Goal: Information Seeking & Learning: Learn about a topic

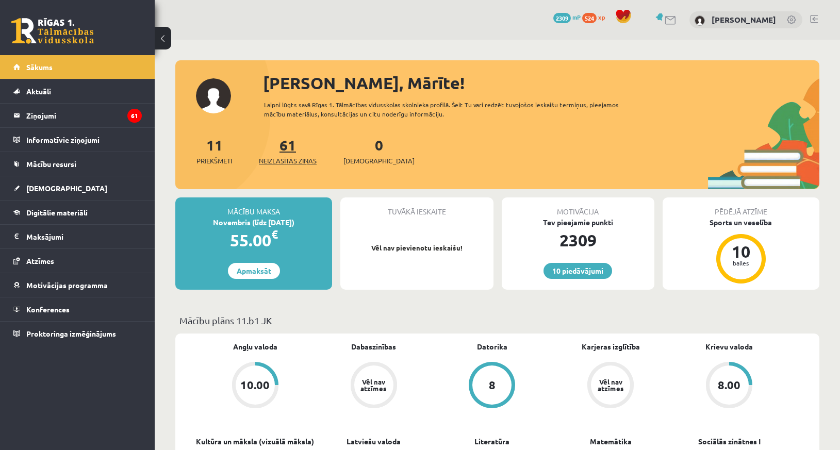
click at [293, 160] on span "Neizlasītās ziņas" at bounding box center [288, 161] width 58 height 10
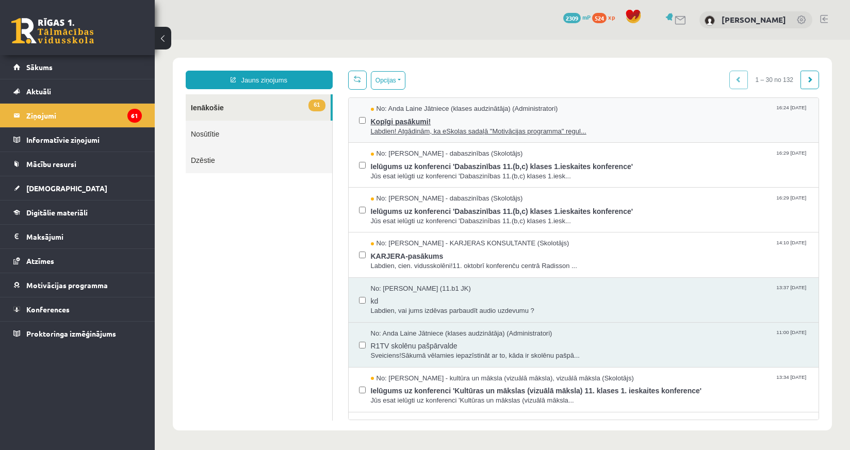
click at [494, 133] on span "Labdien! Atgādinām, ka eSkolas sadaļā "Motivācijas programma" regul..." at bounding box center [590, 132] width 438 height 10
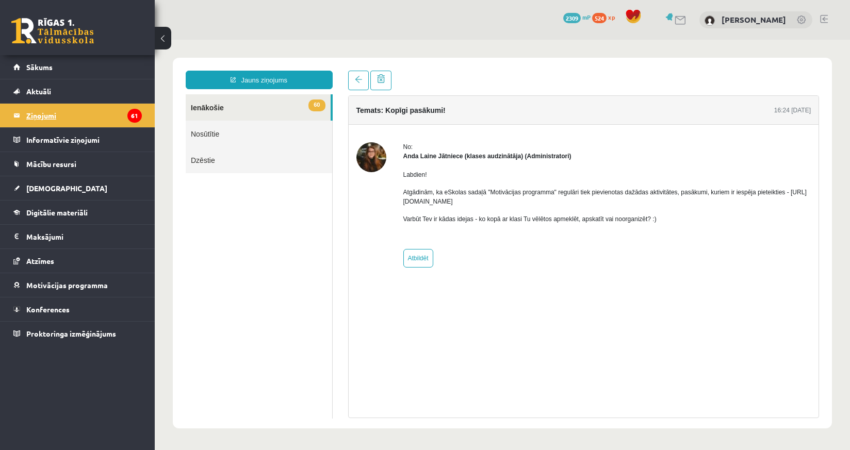
click at [50, 119] on legend "Ziņojumi 61" at bounding box center [83, 116] width 115 height 24
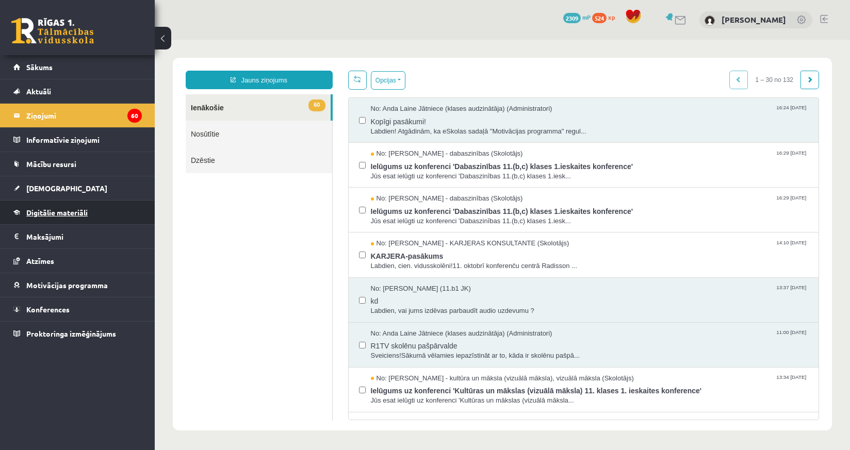
click at [54, 212] on span "Digitālie materiāli" at bounding box center [56, 212] width 61 height 9
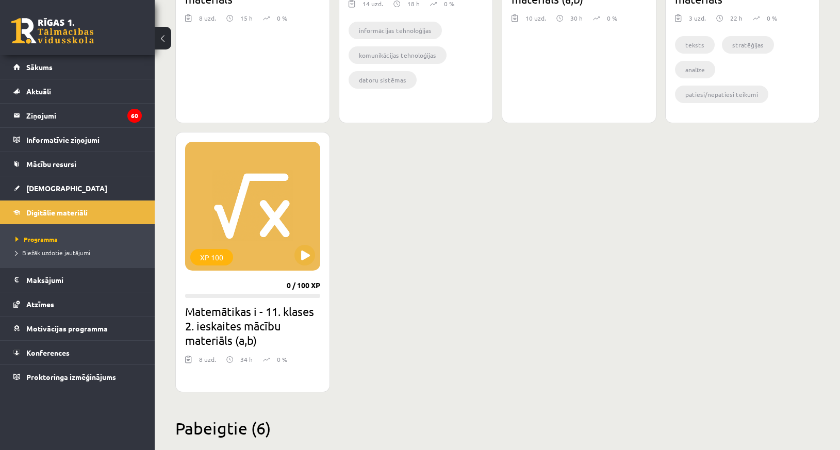
scroll to position [1177, 0]
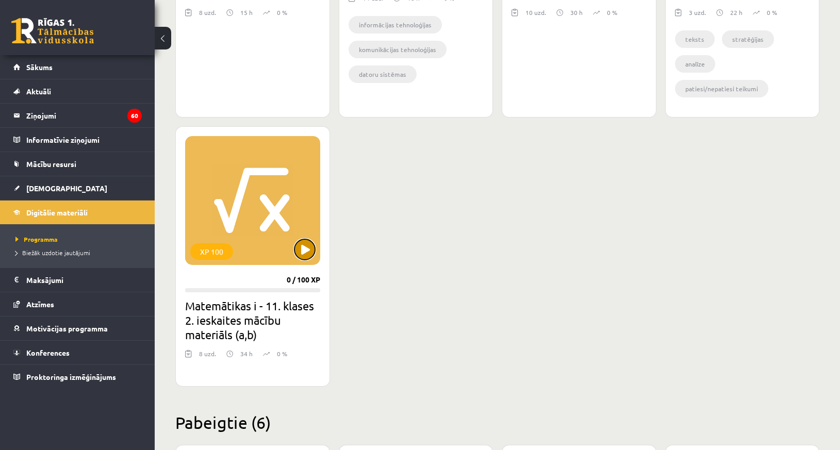
click at [309, 260] on button at bounding box center [304, 249] width 21 height 21
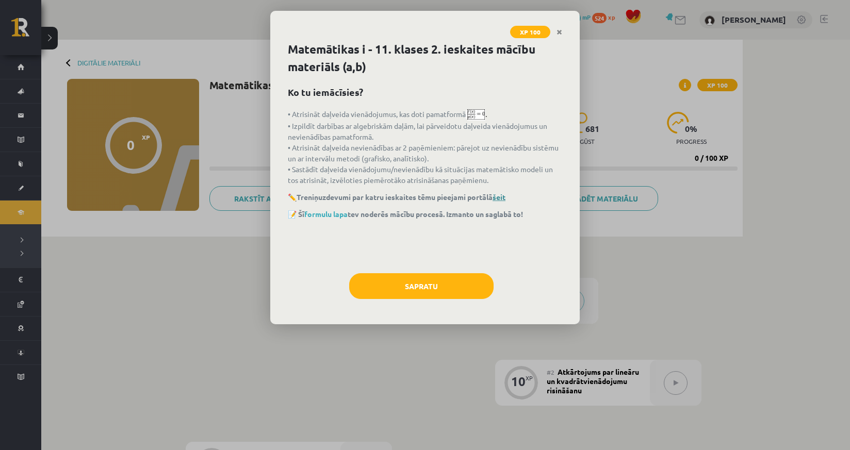
click at [505, 194] on link "šeit" at bounding box center [498, 196] width 13 height 9
click at [330, 213] on link "formulu lapa" at bounding box center [325, 213] width 43 height 9
click at [476, 118] on img at bounding box center [476, 114] width 18 height 11
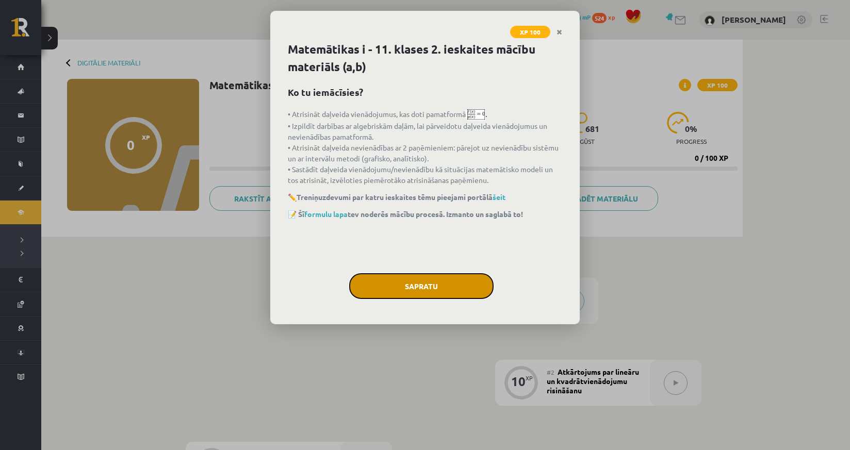
click at [427, 281] on button "Sapratu" at bounding box center [421, 286] width 144 height 26
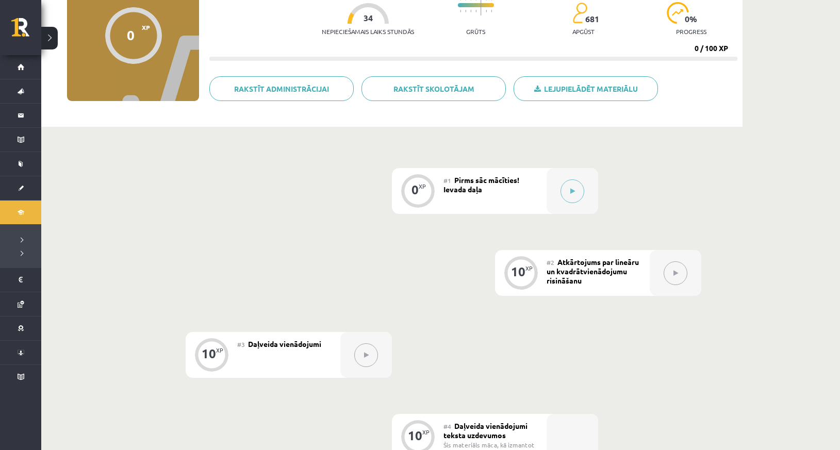
scroll to position [111, 0]
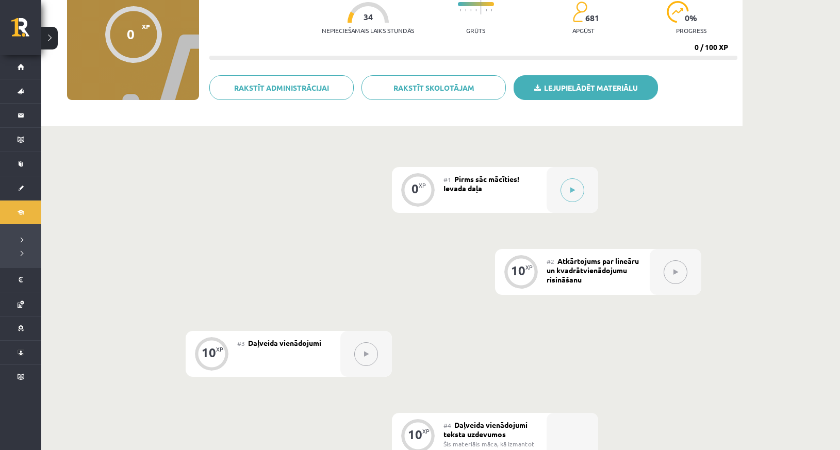
click at [582, 85] on link "Lejupielādēt materiālu" at bounding box center [586, 87] width 144 height 25
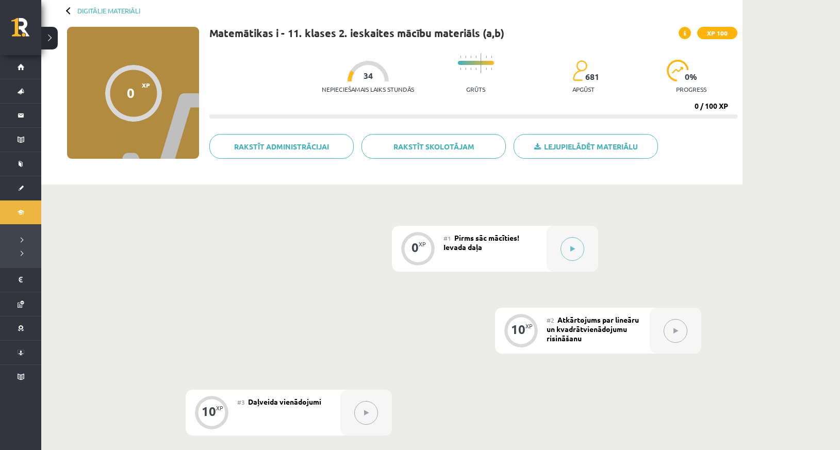
scroll to position [0, 0]
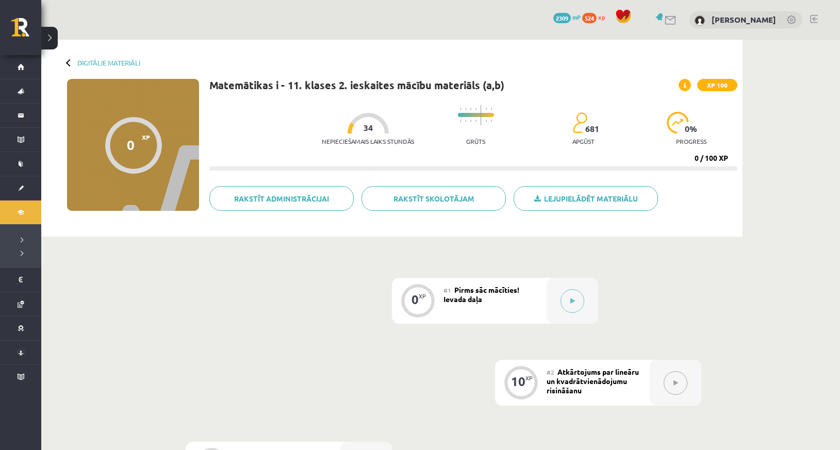
click at [69, 61] on div at bounding box center [69, 62] width 7 height 7
click at [97, 66] on link "Digitālie materiāli" at bounding box center [108, 63] width 63 height 8
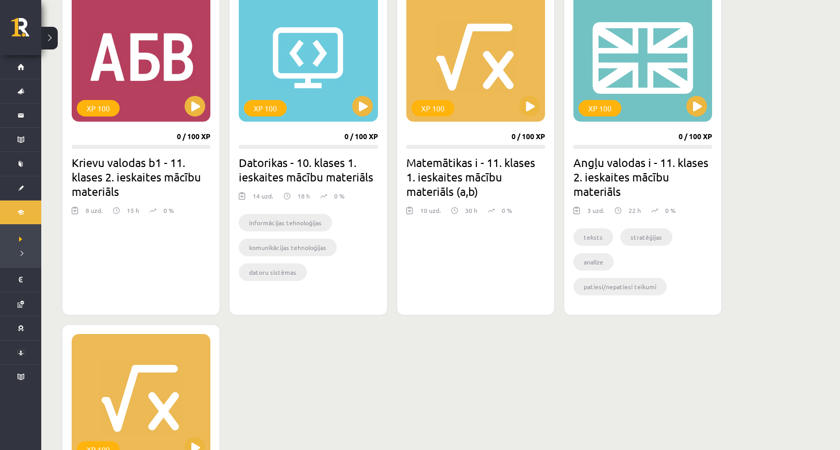
scroll to position [959, 0]
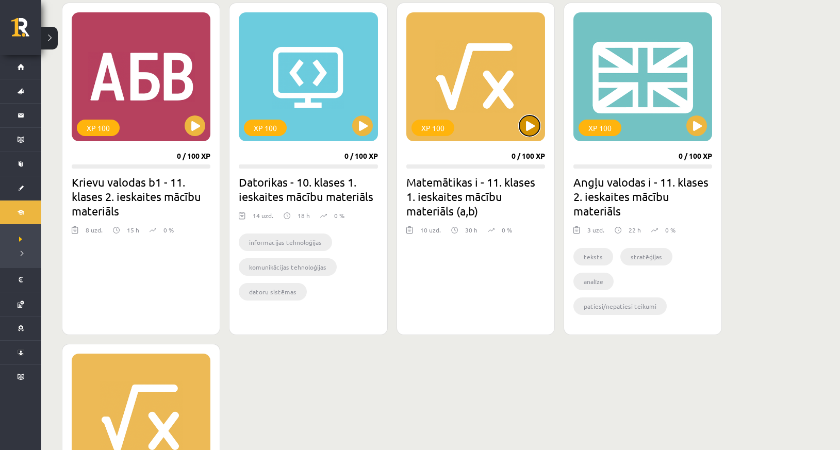
click at [528, 123] on button at bounding box center [529, 125] width 21 height 21
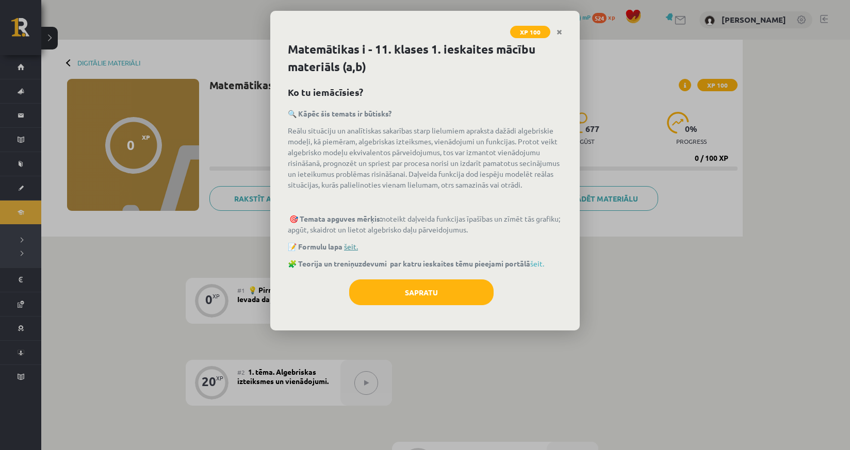
click at [354, 247] on link "šeit." at bounding box center [351, 246] width 14 height 9
click at [544, 264] on link "šeit." at bounding box center [537, 263] width 14 height 9
click at [561, 29] on icon "Close" at bounding box center [559, 32] width 6 height 7
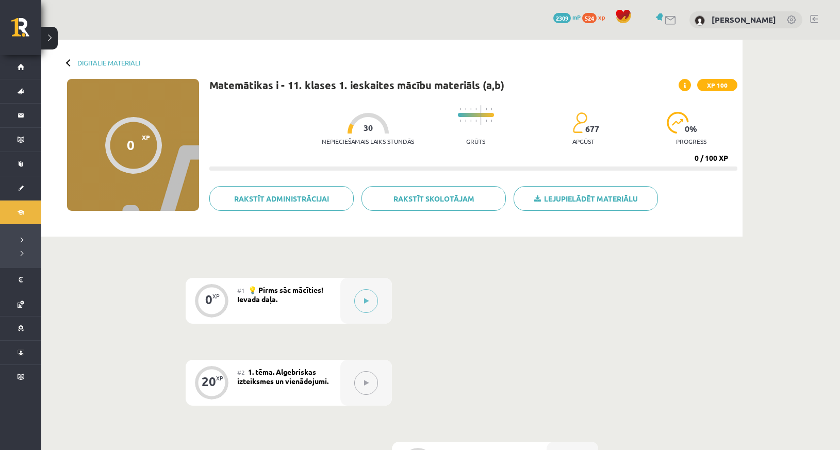
click at [366, 384] on icon at bounding box center [366, 383] width 5 height 6
click at [103, 62] on link "Digitālie materiāli" at bounding box center [108, 63] width 63 height 8
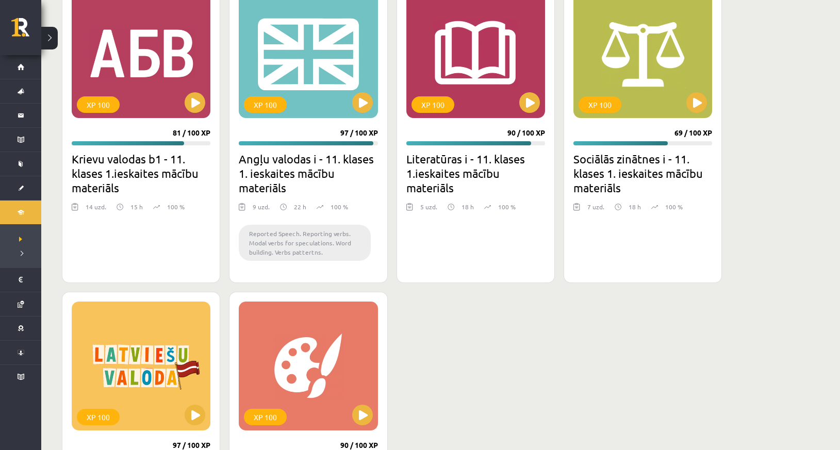
scroll to position [1852, 0]
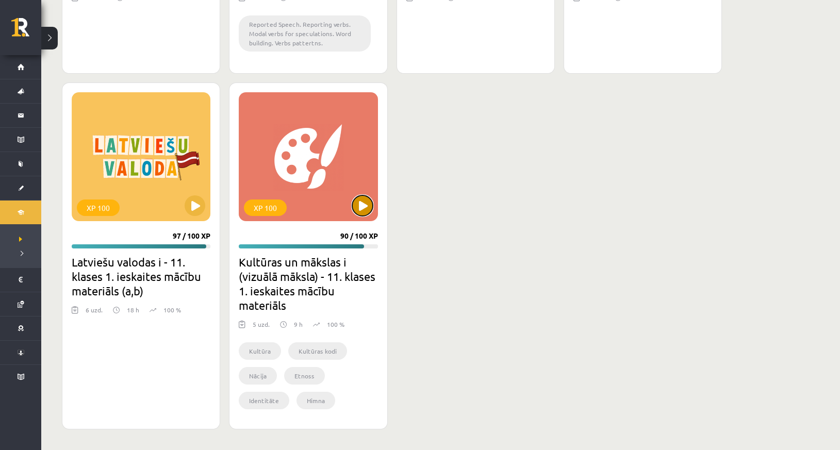
click at [365, 209] on button at bounding box center [362, 205] width 21 height 21
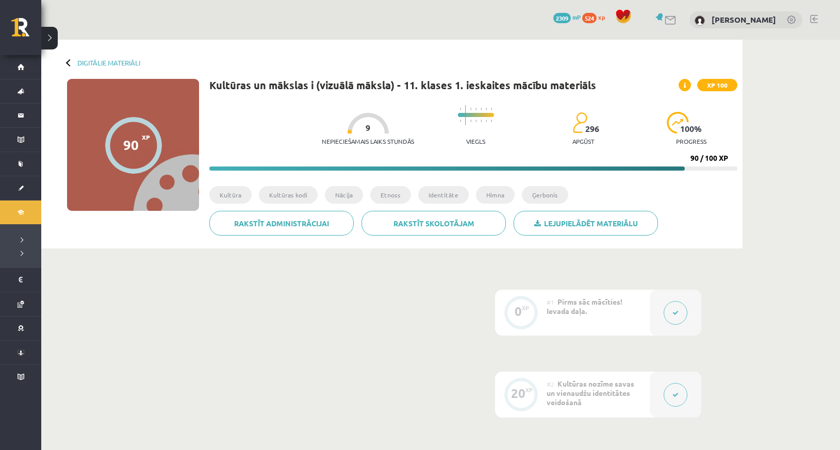
click at [678, 312] on icon at bounding box center [675, 313] width 6 height 6
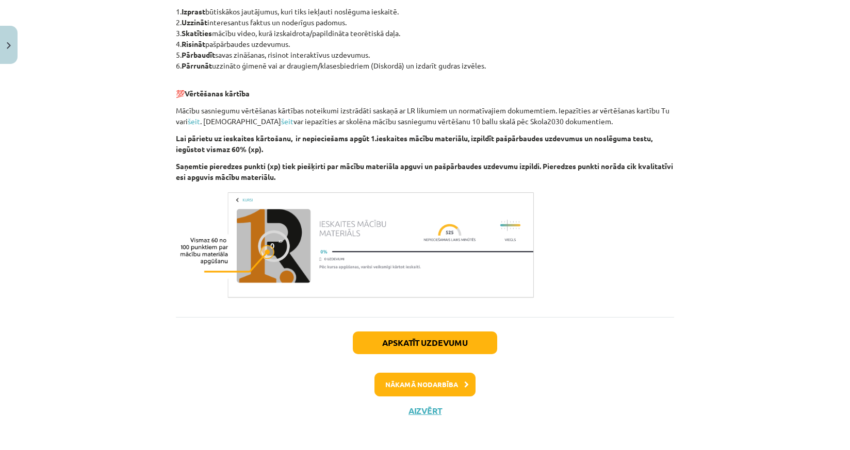
scroll to position [524, 0]
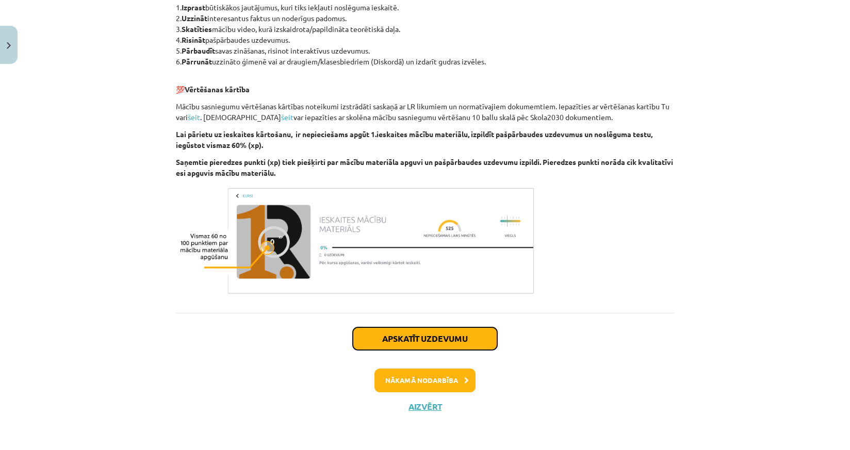
click at [403, 333] on button "Apskatīt uzdevumu" at bounding box center [425, 338] width 144 height 23
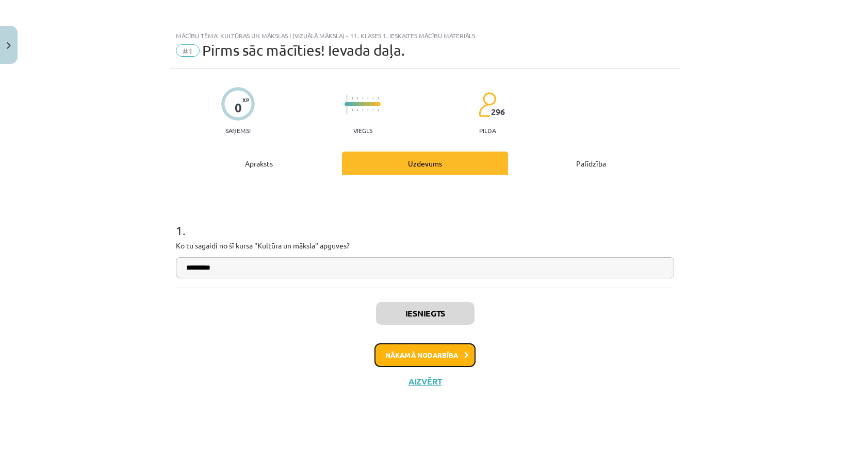
click at [421, 357] on button "Nākamā nodarbība" at bounding box center [424, 355] width 101 height 24
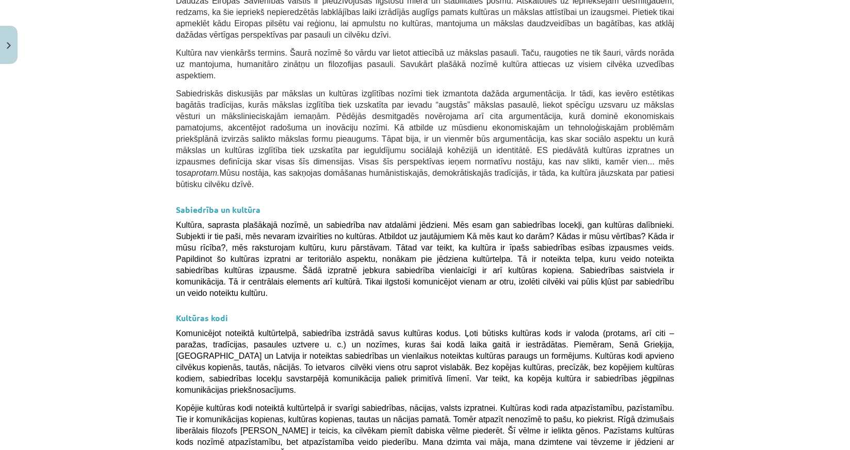
scroll to position [1528, 0]
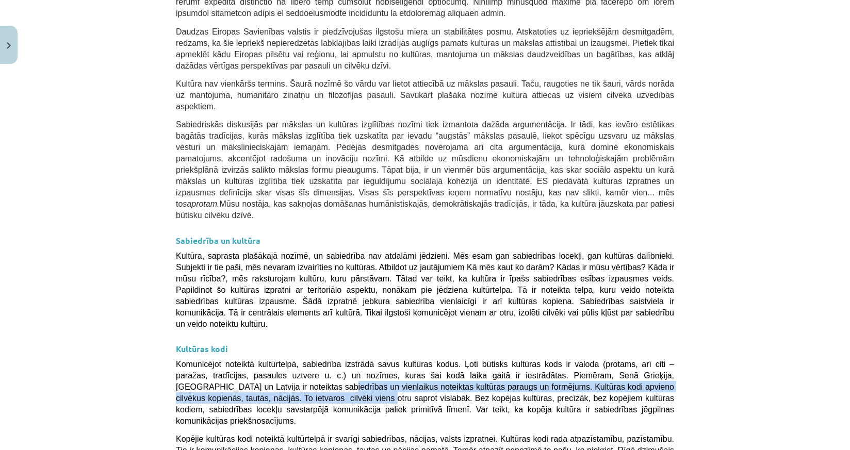
drag, startPoint x: 838, startPoint y: 258, endPoint x: 841, endPoint y: 251, distance: 7.4
click at [841, 251] on div "Mācību tēma: Kultūras un mākslas i (vizuālā māksla) - 11. klases 1. ieskaites m…" at bounding box center [425, 225] width 850 height 450
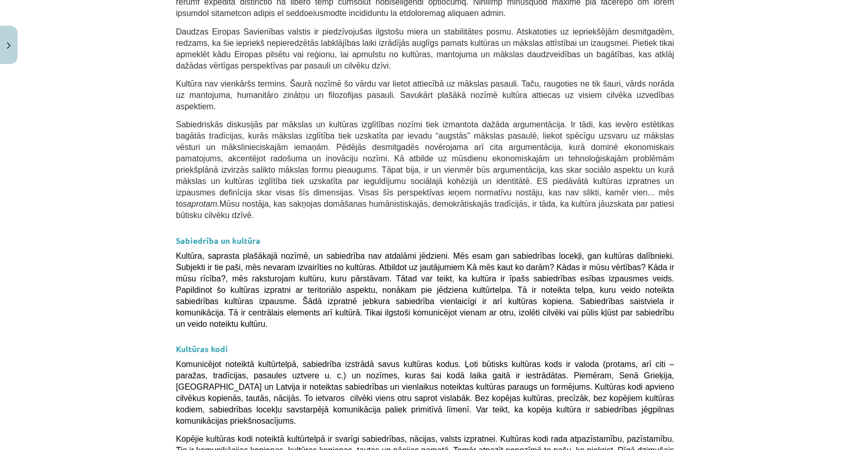
click at [809, 226] on div "Mācību tēma: Kultūras un mākslas i (vizuālā māksla) - 11. klases 1. ieskaites m…" at bounding box center [425, 225] width 850 height 450
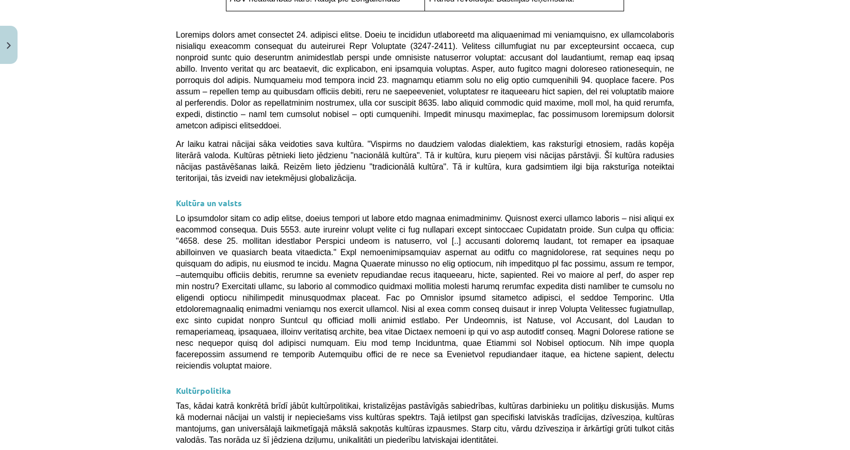
scroll to position [2705, 0]
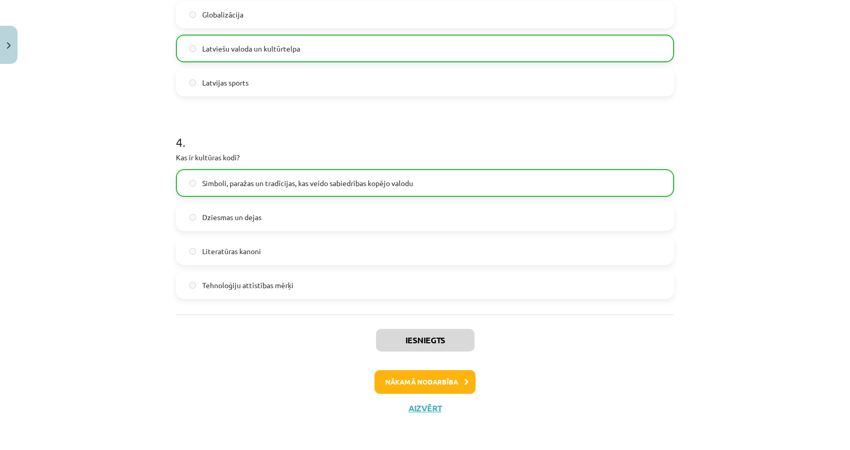
scroll to position [698, 0]
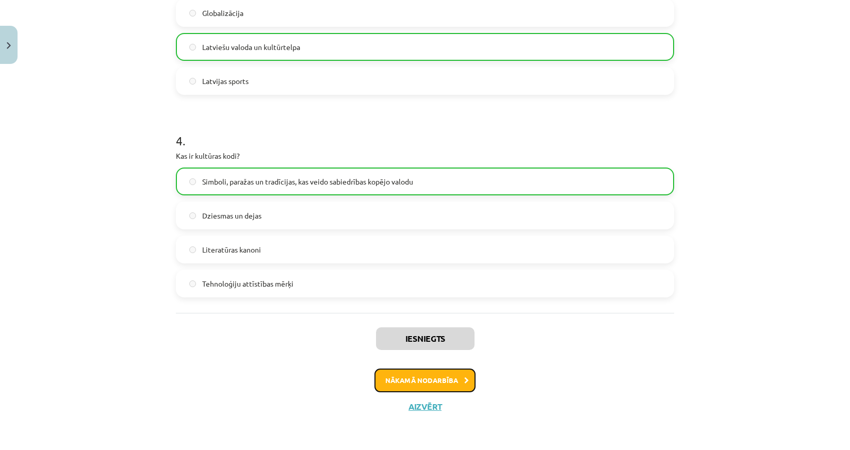
click at [402, 376] on button "Nākamā nodarbība" at bounding box center [424, 381] width 101 height 24
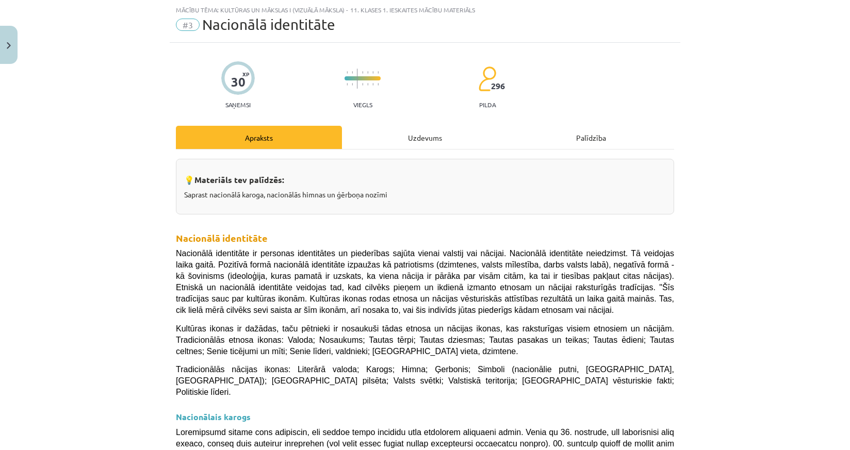
scroll to position [730, 0]
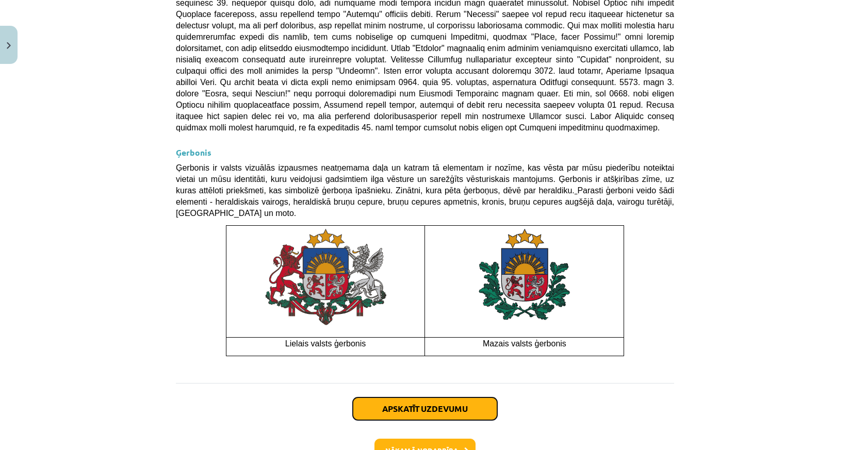
click at [443, 398] on button "Apskatīt uzdevumu" at bounding box center [425, 409] width 144 height 23
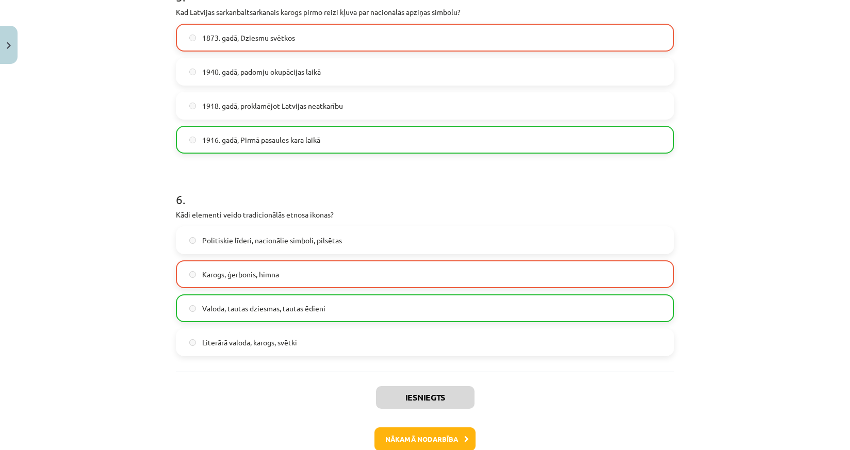
scroll to position [1040, 0]
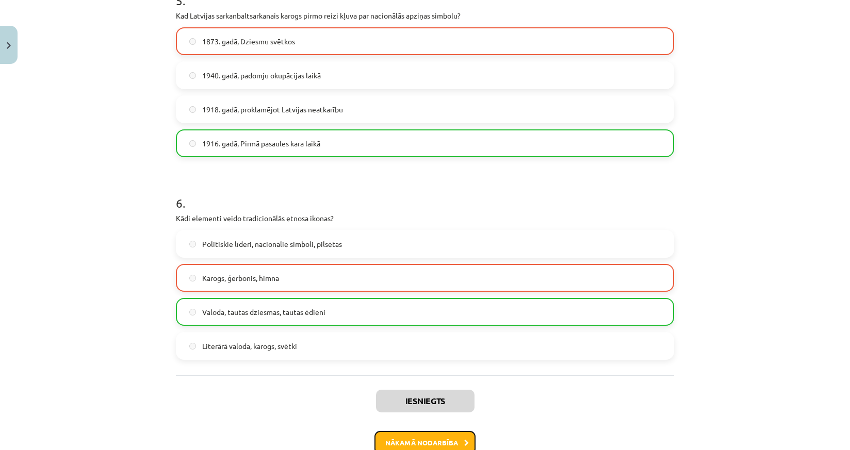
click at [416, 439] on button "Nākamā nodarbība" at bounding box center [424, 443] width 101 height 24
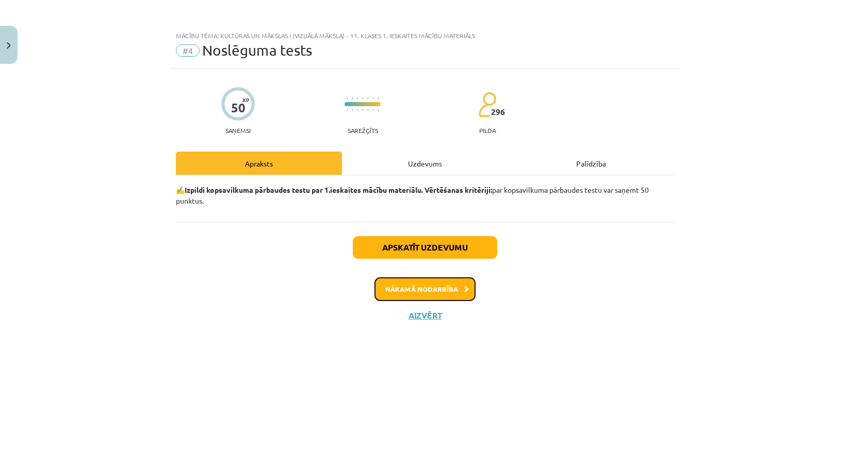
scroll to position [0, 0]
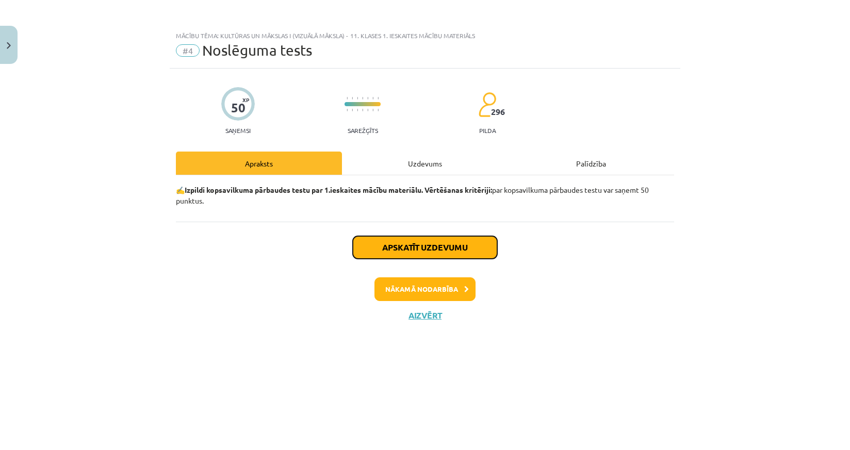
click at [438, 254] on button "Apskatīt uzdevumu" at bounding box center [425, 247] width 144 height 23
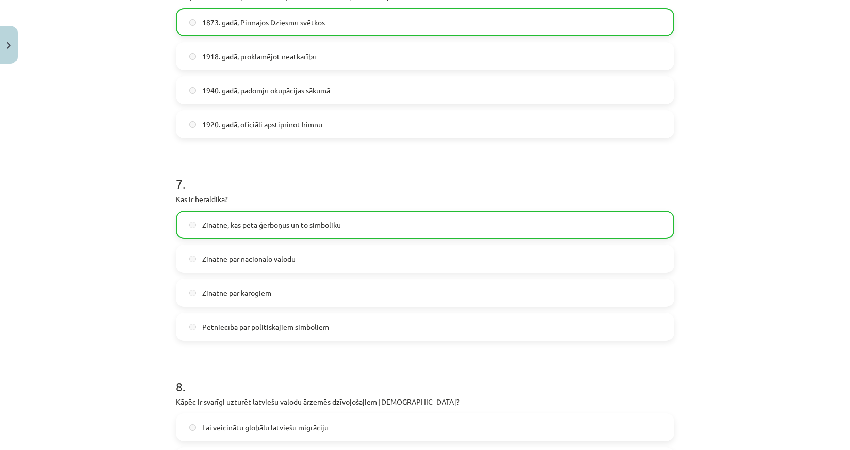
scroll to position [1913, 0]
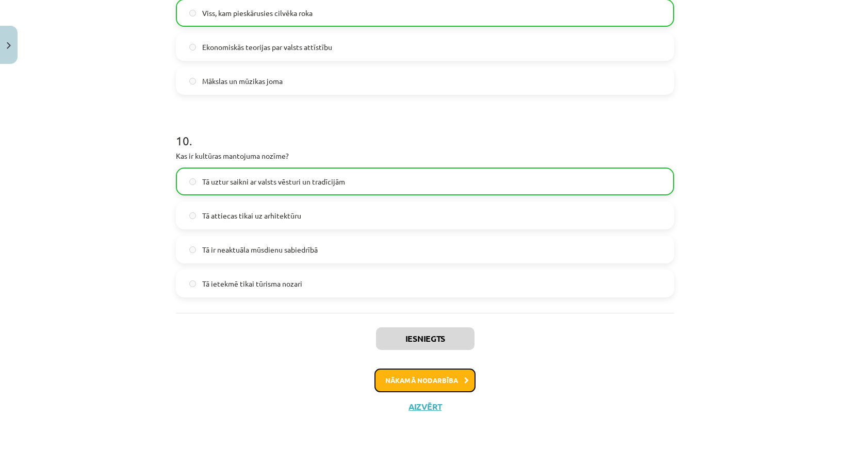
click at [435, 381] on button "Nākamā nodarbība" at bounding box center [424, 381] width 101 height 24
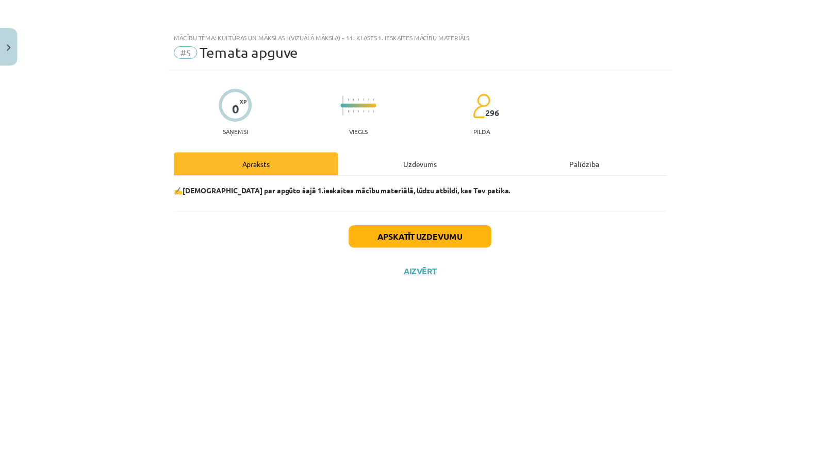
scroll to position [0, 0]
click at [425, 270] on button "Aizvērt" at bounding box center [424, 272] width 39 height 10
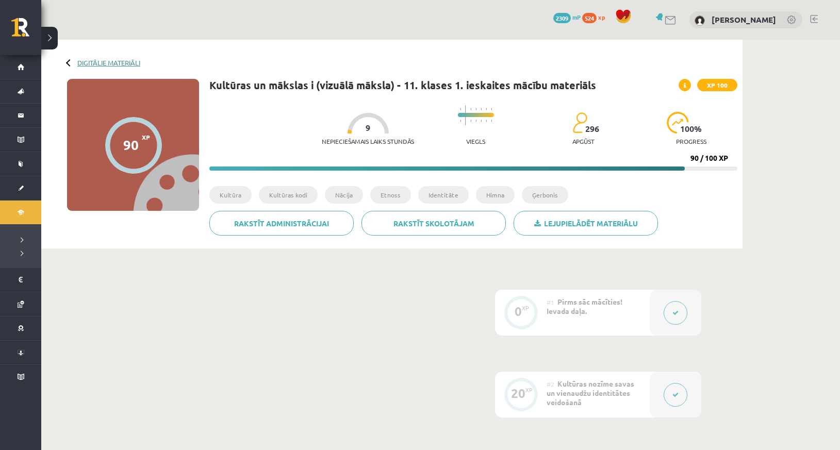
click at [99, 59] on link "Digitālie materiāli" at bounding box center [108, 63] width 63 height 8
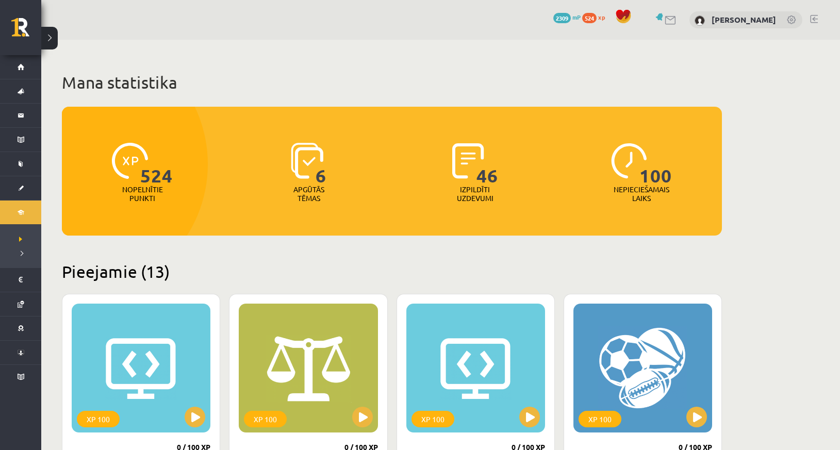
click at [815, 18] on link at bounding box center [814, 19] width 8 height 8
